Goal: Obtain resource: Obtain resource

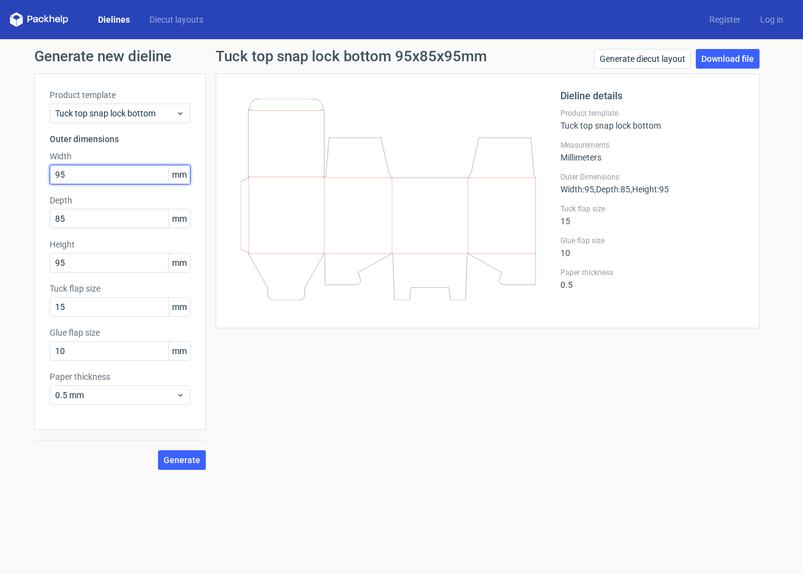
drag, startPoint x: 89, startPoint y: 170, endPoint x: 0, endPoint y: 172, distance: 89.5
click at [14, 175] on div "Generate new dieline Product template Tuck top snap lock bottom Outer dimension…" at bounding box center [401, 259] width 803 height 441
click at [119, 21] on link "Dielines" at bounding box center [113, 19] width 51 height 12
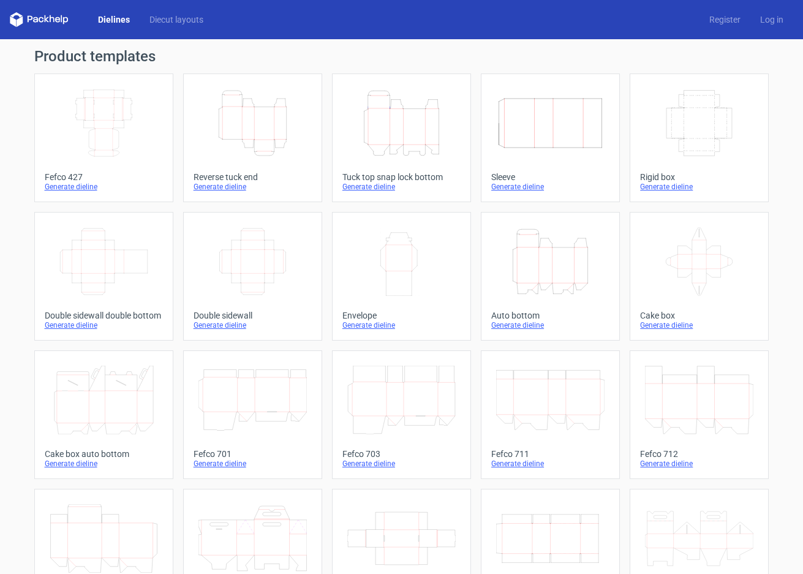
click at [547, 265] on icon "Height Depth Width" at bounding box center [550, 261] width 108 height 69
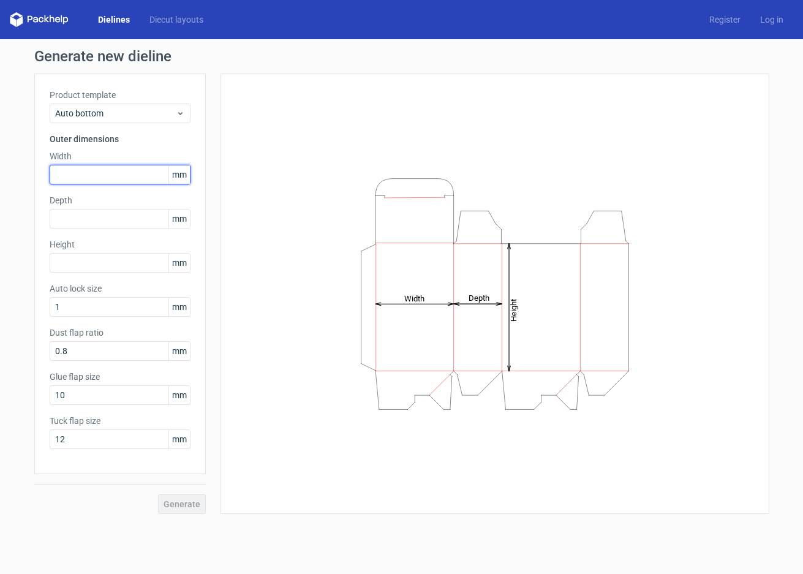
click at [101, 173] on input "text" at bounding box center [120, 175] width 141 height 20
type input "80"
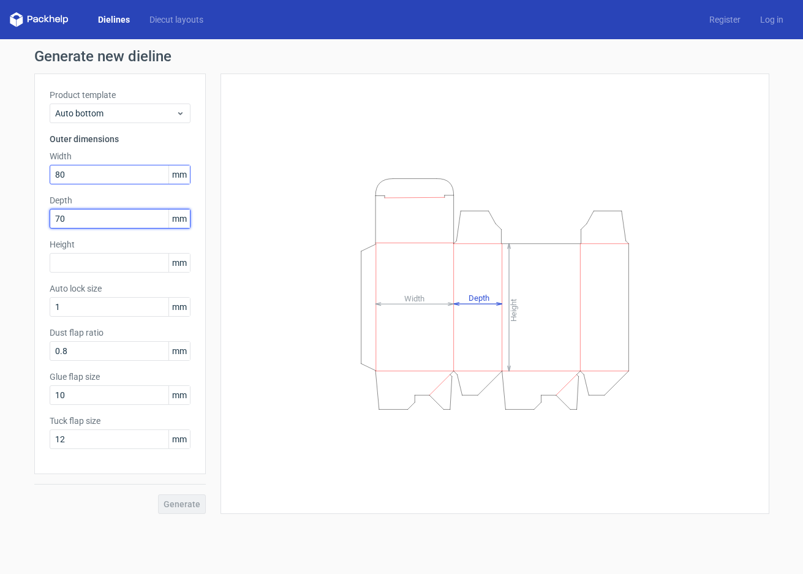
type input "70"
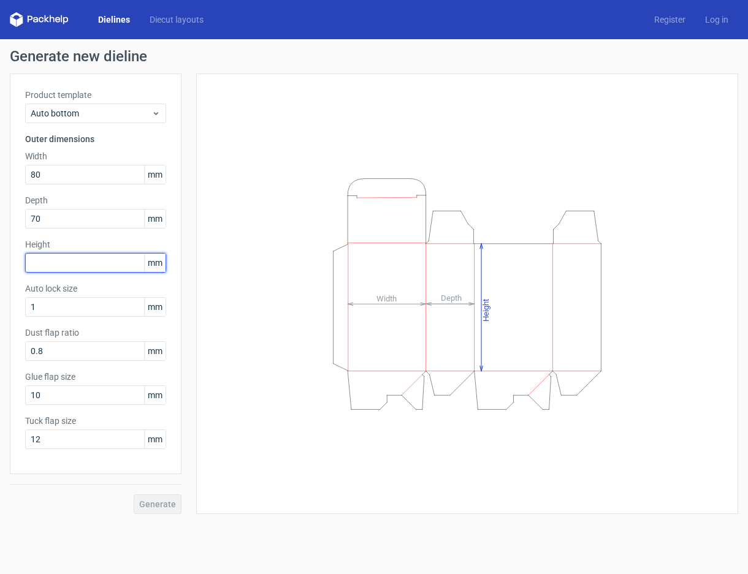
click at [39, 263] on input "text" at bounding box center [95, 263] width 141 height 20
type input "142"
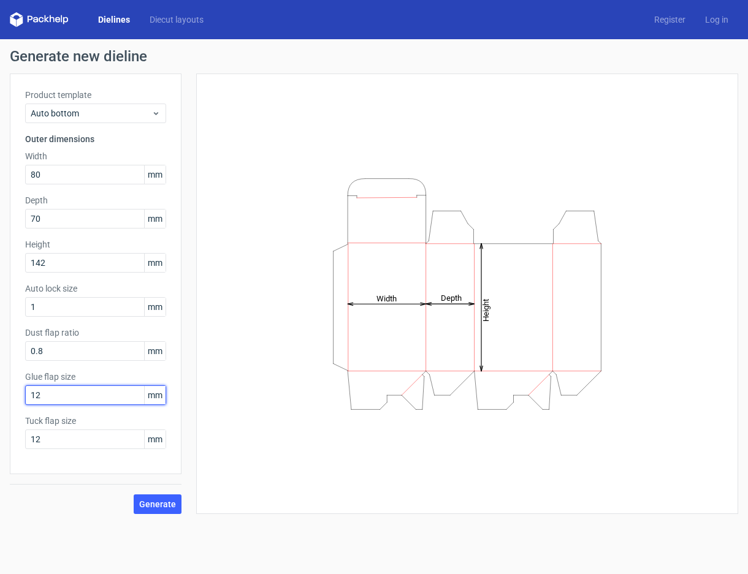
type input "12"
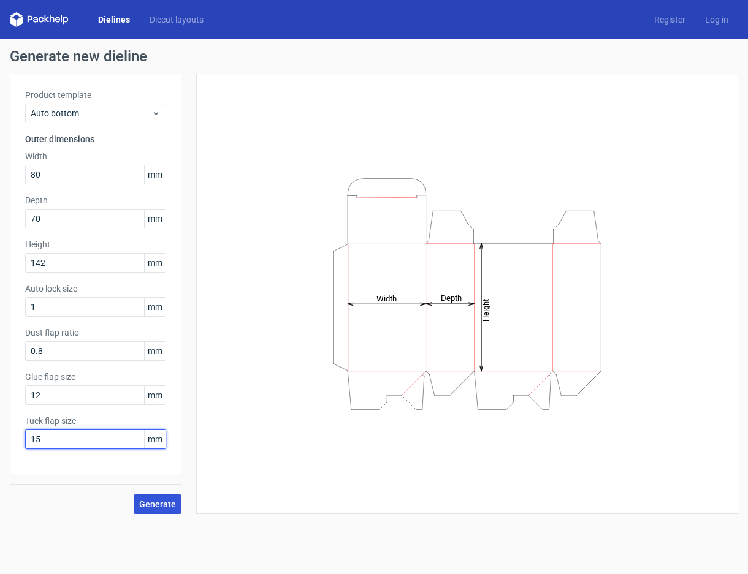
type input "15"
click at [169, 504] on span "Generate" at bounding box center [157, 504] width 37 height 9
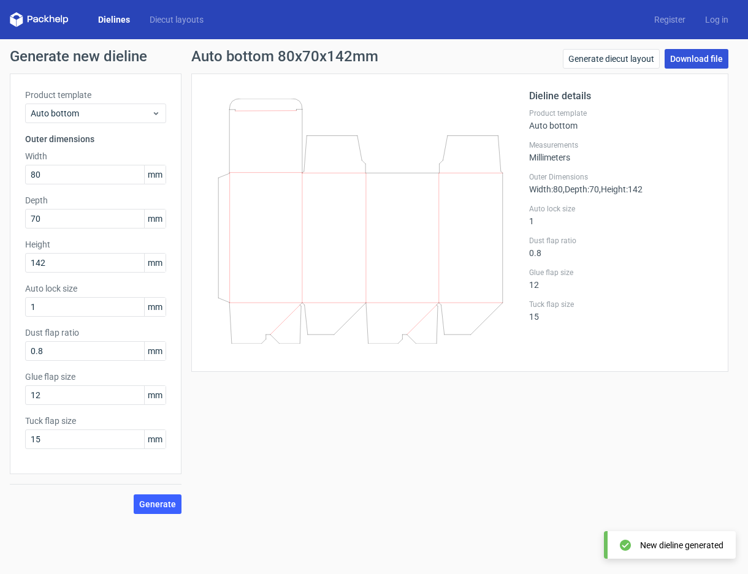
click at [680, 58] on link "Download file" at bounding box center [696, 59] width 64 height 20
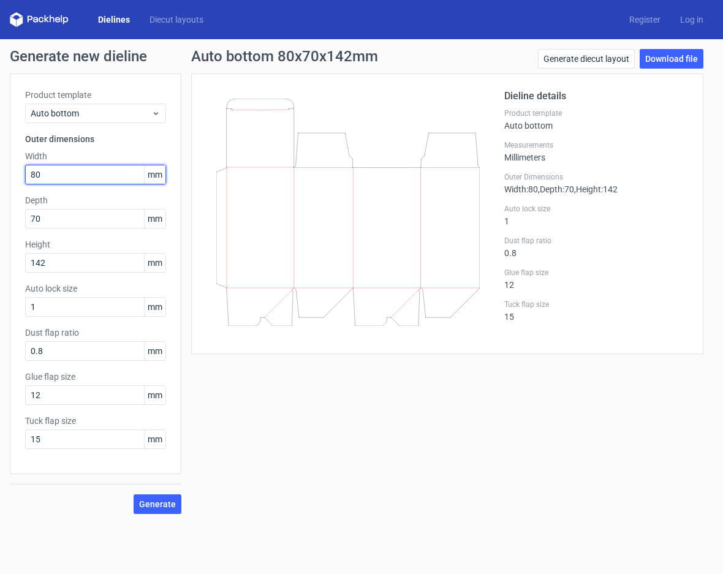
click at [78, 174] on input "80" at bounding box center [95, 175] width 141 height 20
drag, startPoint x: 78, startPoint y: 174, endPoint x: -30, endPoint y: 171, distance: 107.9
click at [0, 171] on html "Dielines Diecut layouts Register Log in Generate new dieline Product template A…" at bounding box center [361, 287] width 723 height 574
type input "50"
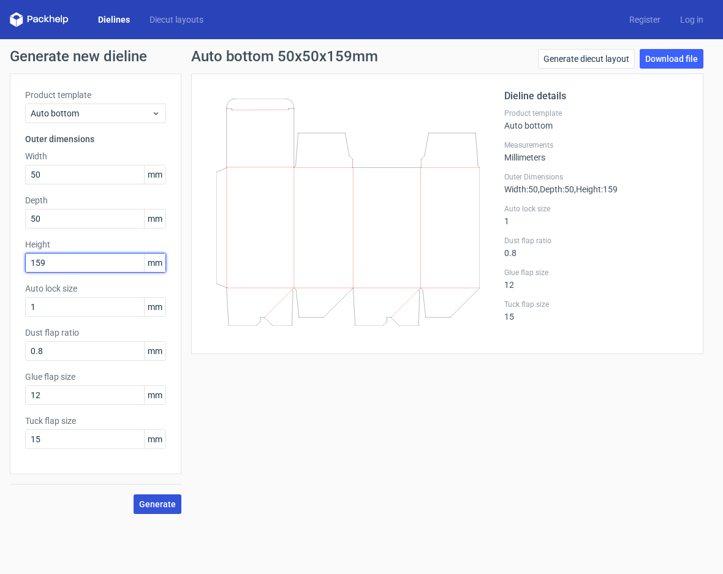
type input "159"
click at [165, 500] on span "Generate" at bounding box center [157, 504] width 37 height 9
click at [162, 501] on span "Generate" at bounding box center [157, 504] width 37 height 9
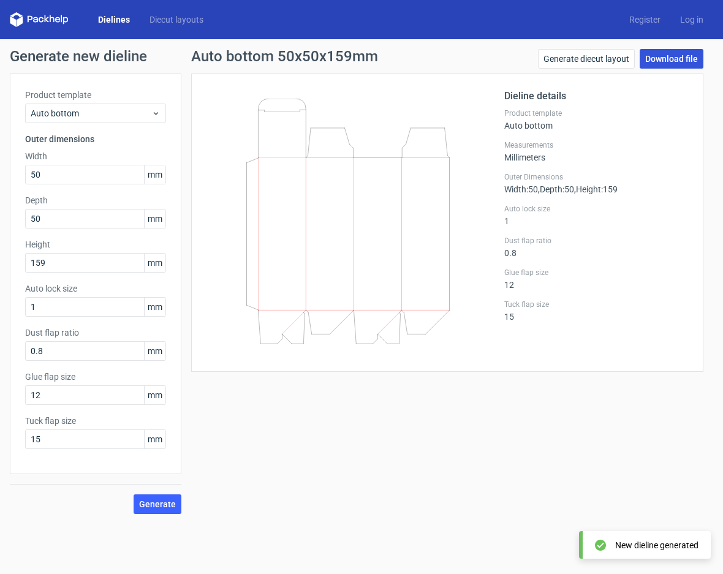
click at [659, 59] on link "Download file" at bounding box center [672, 59] width 64 height 20
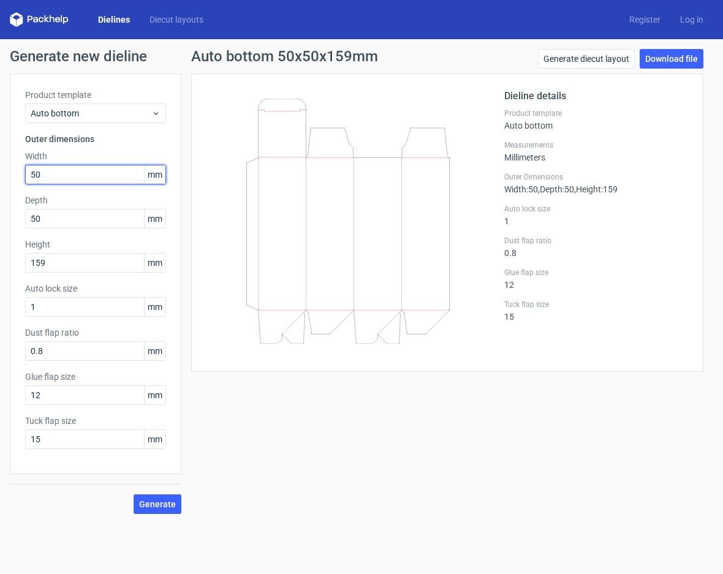
drag, startPoint x: 78, startPoint y: 178, endPoint x: -42, endPoint y: 178, distance: 120.1
click at [0, 178] on html "Dielines Diecut layouts Register Log in Generate new dieline Product template A…" at bounding box center [361, 287] width 723 height 574
type input "63"
type input "35"
type input "145"
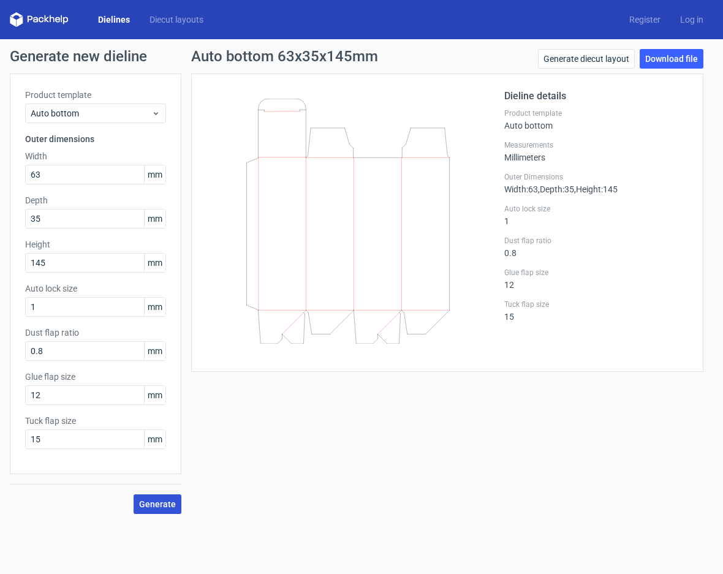
click at [159, 506] on span "Generate" at bounding box center [157, 504] width 37 height 9
click at [681, 56] on link "Download file" at bounding box center [672, 59] width 64 height 20
drag, startPoint x: 66, startPoint y: 172, endPoint x: -19, endPoint y: 182, distance: 85.8
click at [0, 182] on html "Dielines Diecut layouts Register Log in Generate new dieline Product template A…" at bounding box center [361, 287] width 723 height 574
type input "51"
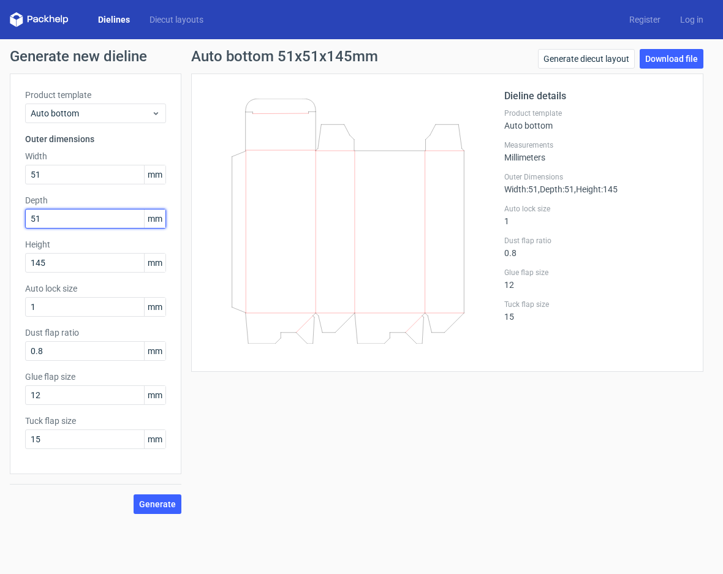
type input "51"
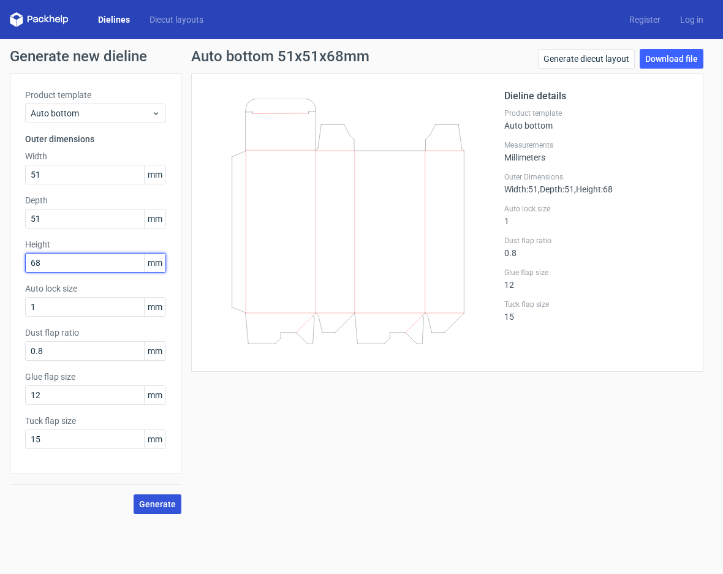
type input "68"
click at [160, 504] on span "Generate" at bounding box center [157, 504] width 37 height 9
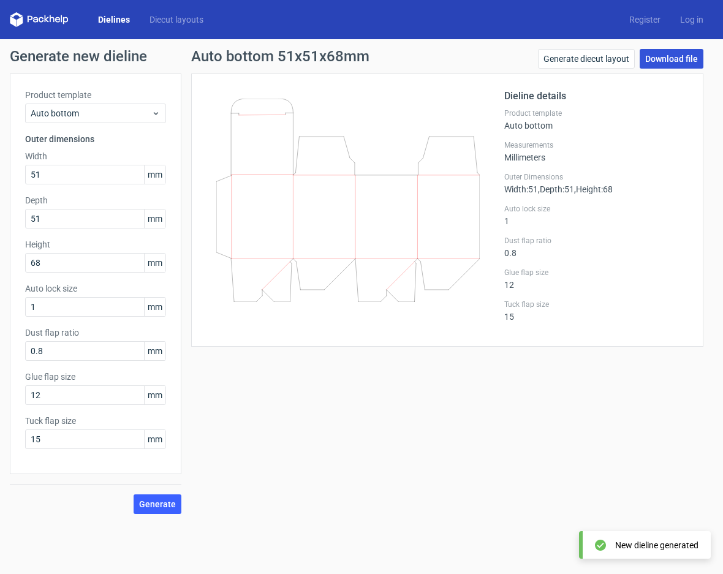
click at [680, 56] on link "Download file" at bounding box center [672, 59] width 64 height 20
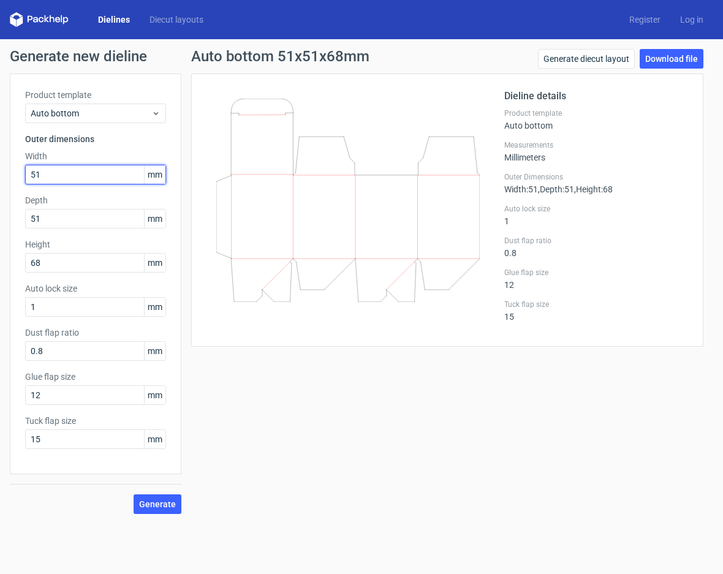
click at [67, 176] on input "51" at bounding box center [95, 175] width 141 height 20
type input "56"
click at [155, 502] on span "Generate" at bounding box center [157, 504] width 37 height 9
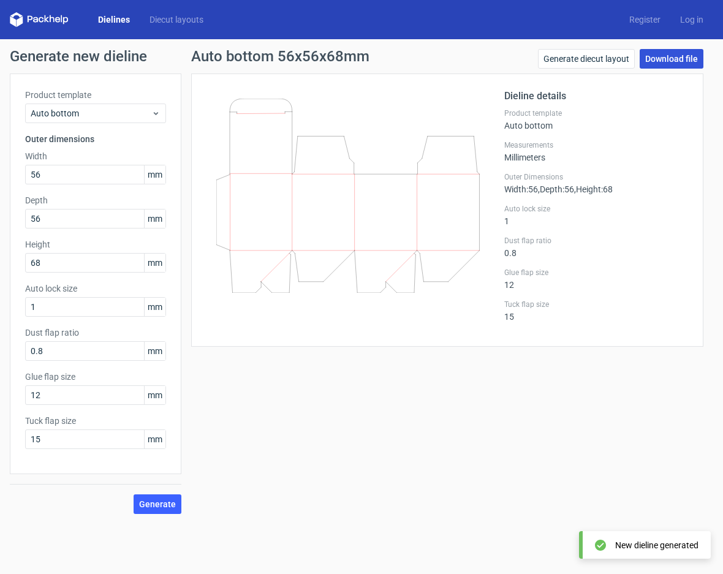
click at [676, 55] on link "Download file" at bounding box center [672, 59] width 64 height 20
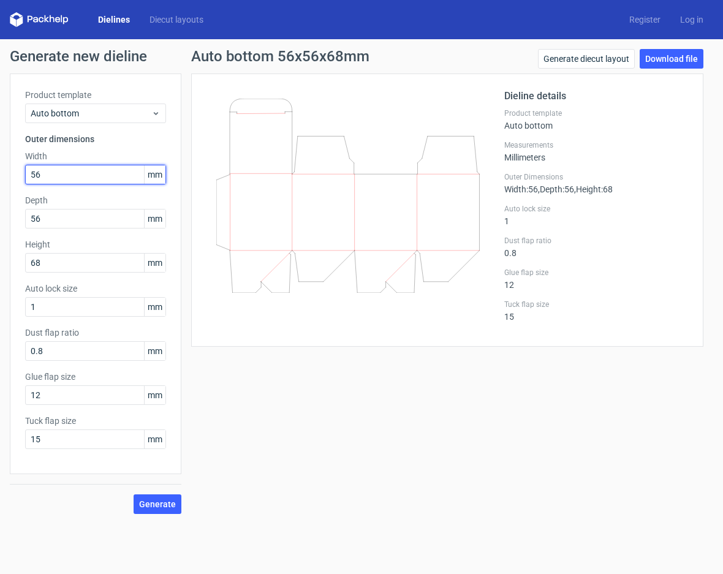
drag, startPoint x: 69, startPoint y: 178, endPoint x: -18, endPoint y: 176, distance: 87.6
click at [0, 176] on html "Dielines Diecut layouts Register Log in Generate new dieline Product template A…" at bounding box center [361, 287] width 723 height 574
type input "68"
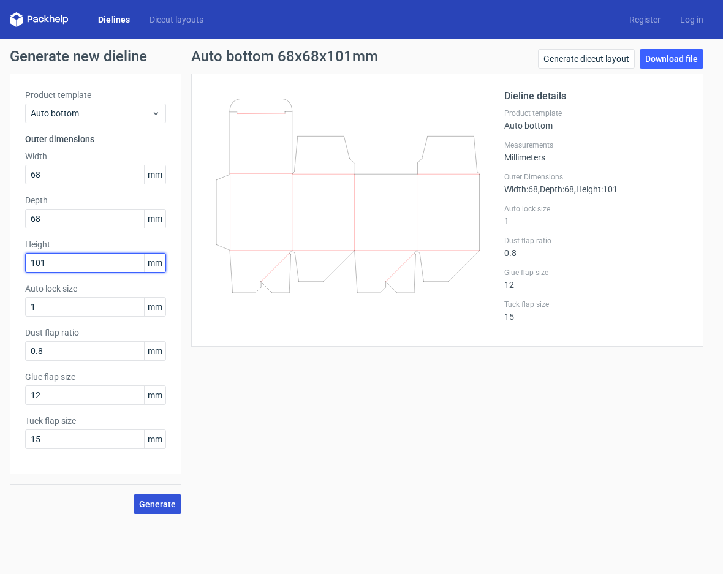
type input "101"
click at [156, 503] on span "Generate" at bounding box center [157, 504] width 37 height 9
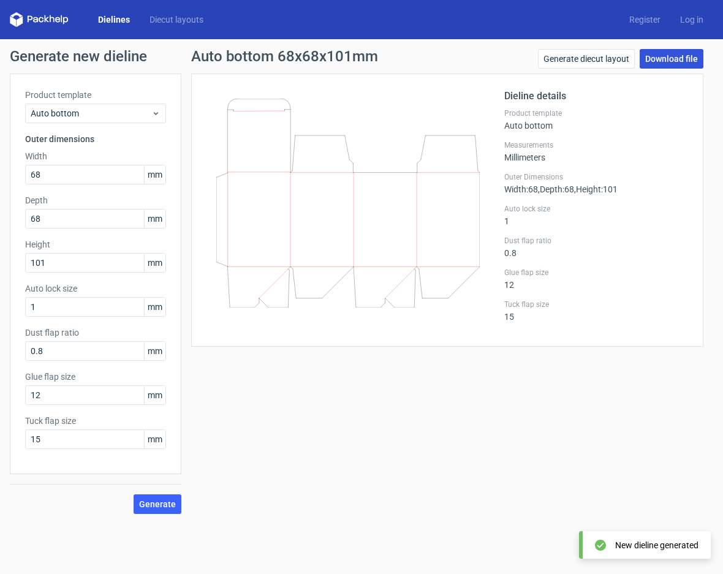
click at [677, 58] on link "Download file" at bounding box center [672, 59] width 64 height 20
